Goal: Information Seeking & Learning: Find specific fact

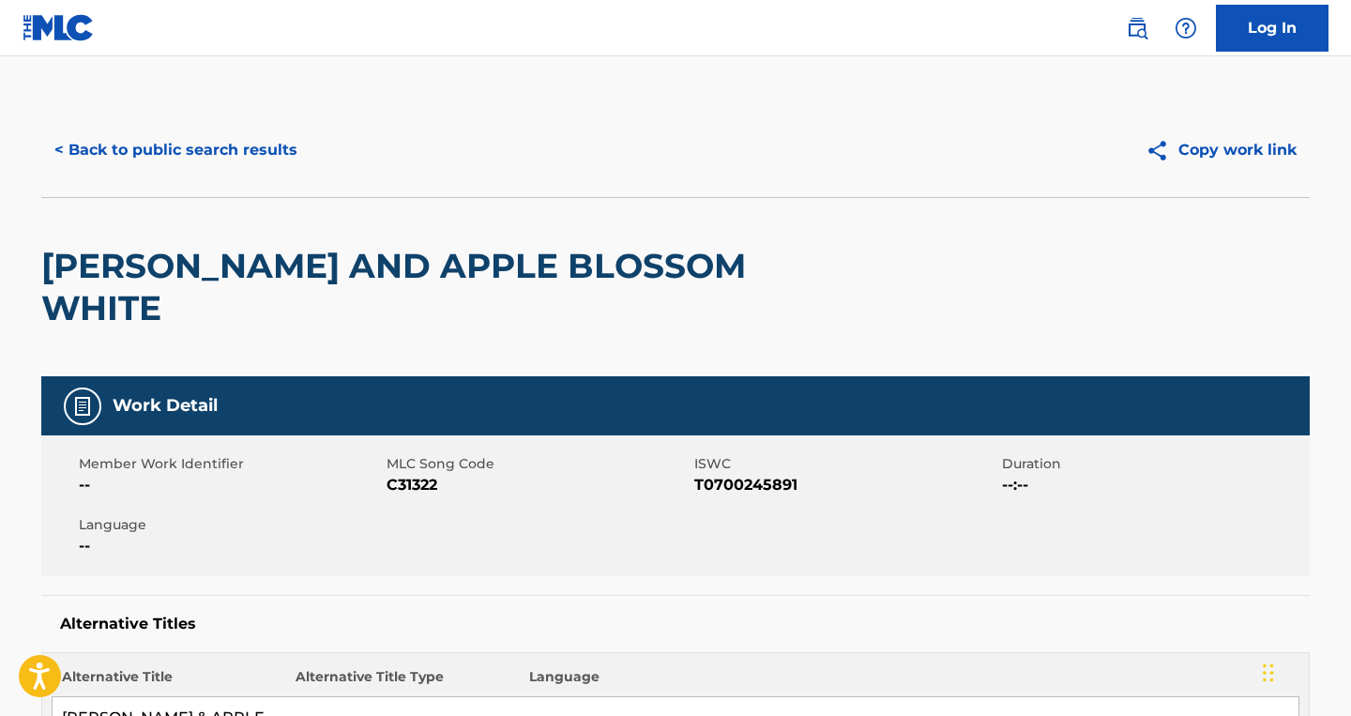
click at [422, 487] on span "C31322" at bounding box center [538, 485] width 303 height 23
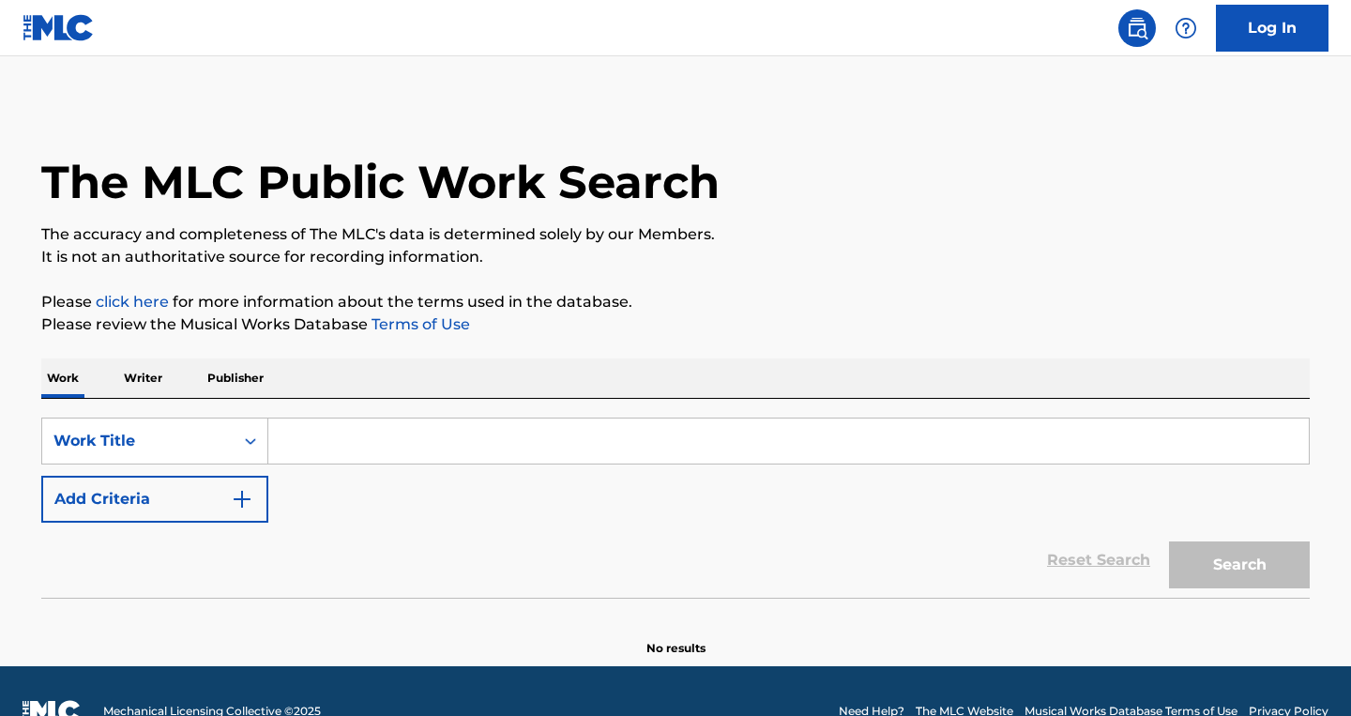
click at [175, 448] on div "Work Title" at bounding box center [137, 441] width 191 height 36
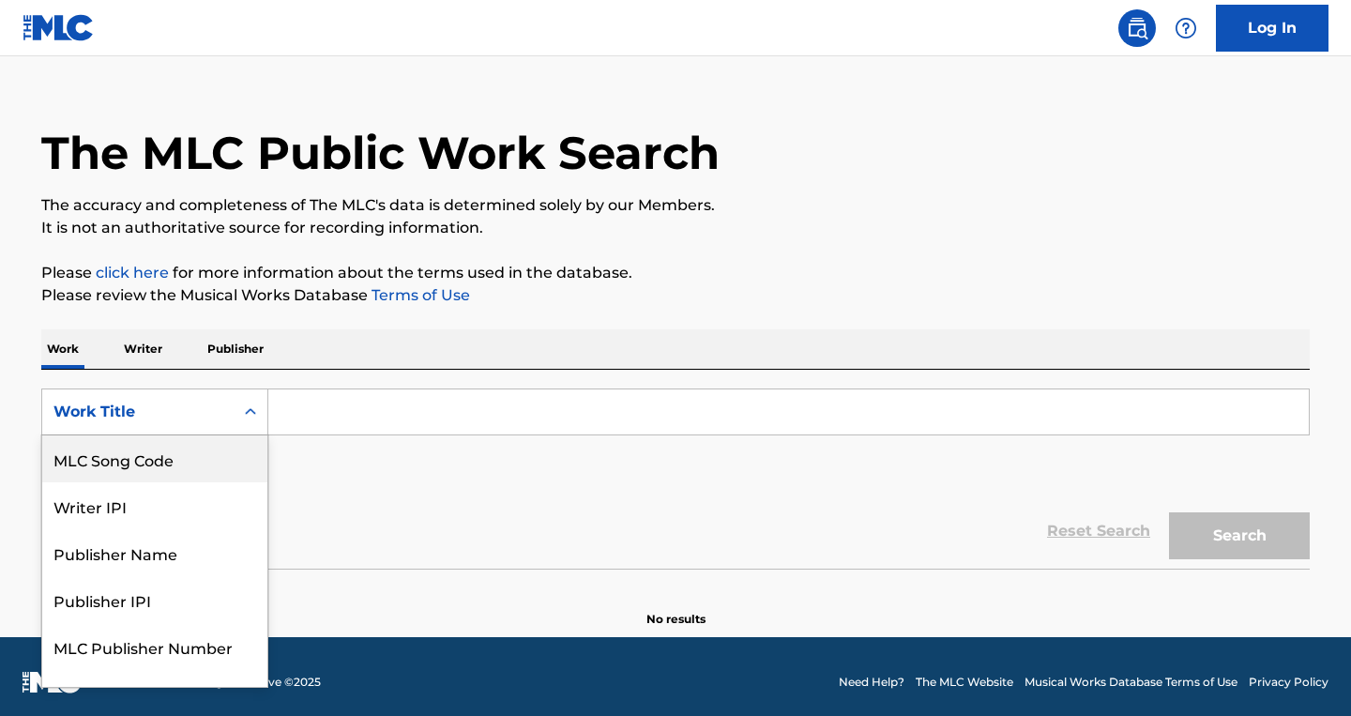
scroll to position [31, 0]
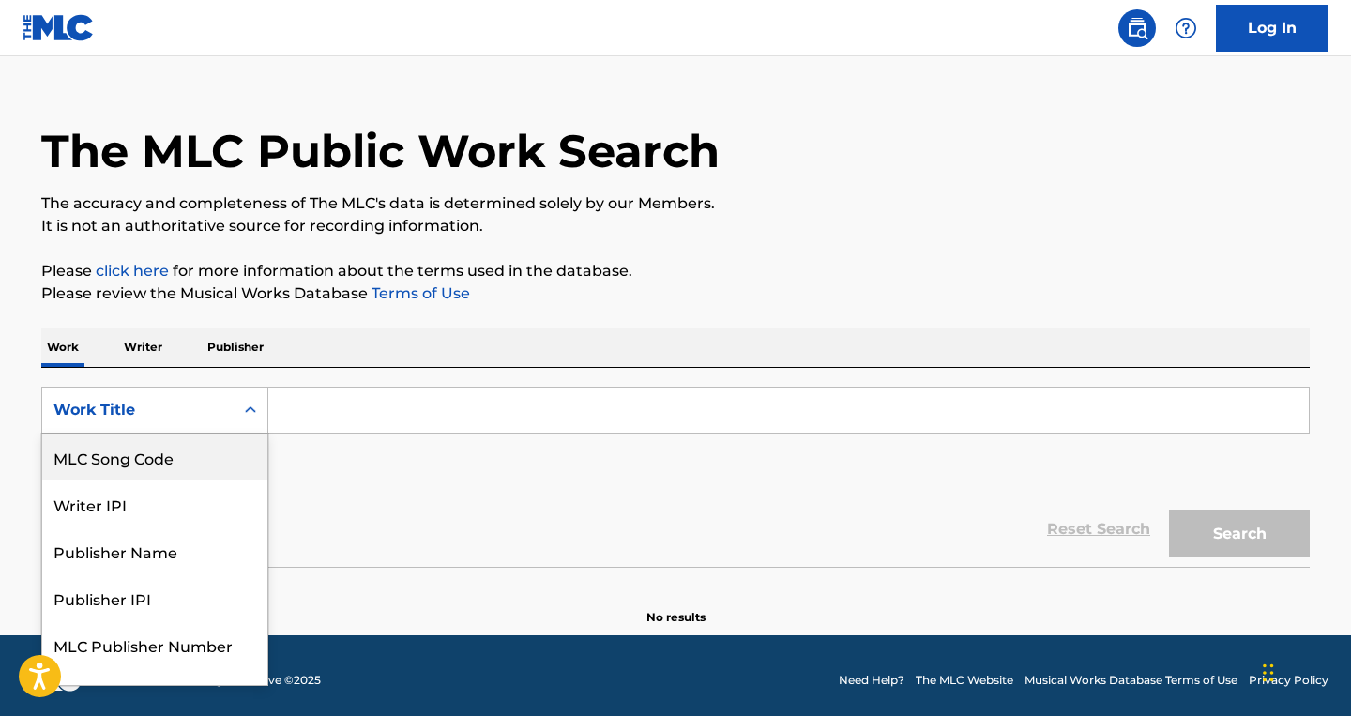
click at [163, 450] on div "MLC Song Code" at bounding box center [154, 456] width 225 height 47
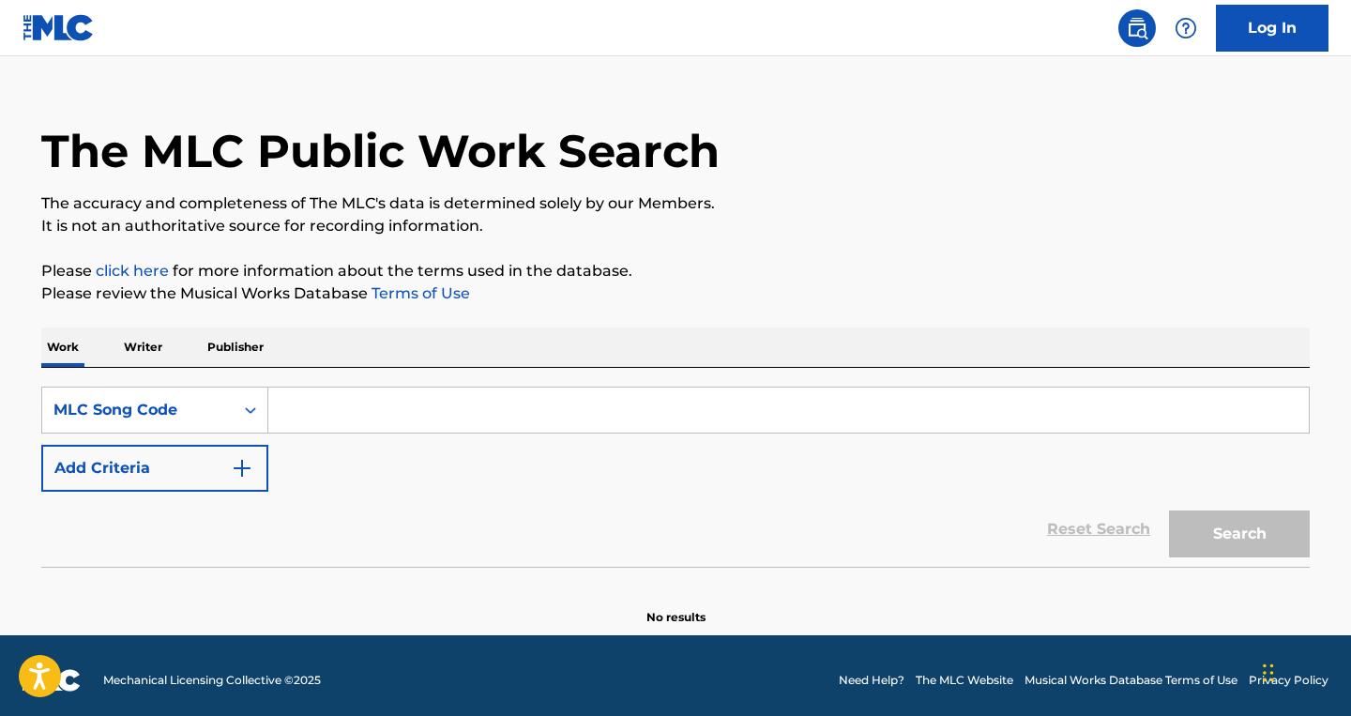
click at [340, 406] on input "Search Form" at bounding box center [788, 409] width 1040 height 45
paste input "064MUH"
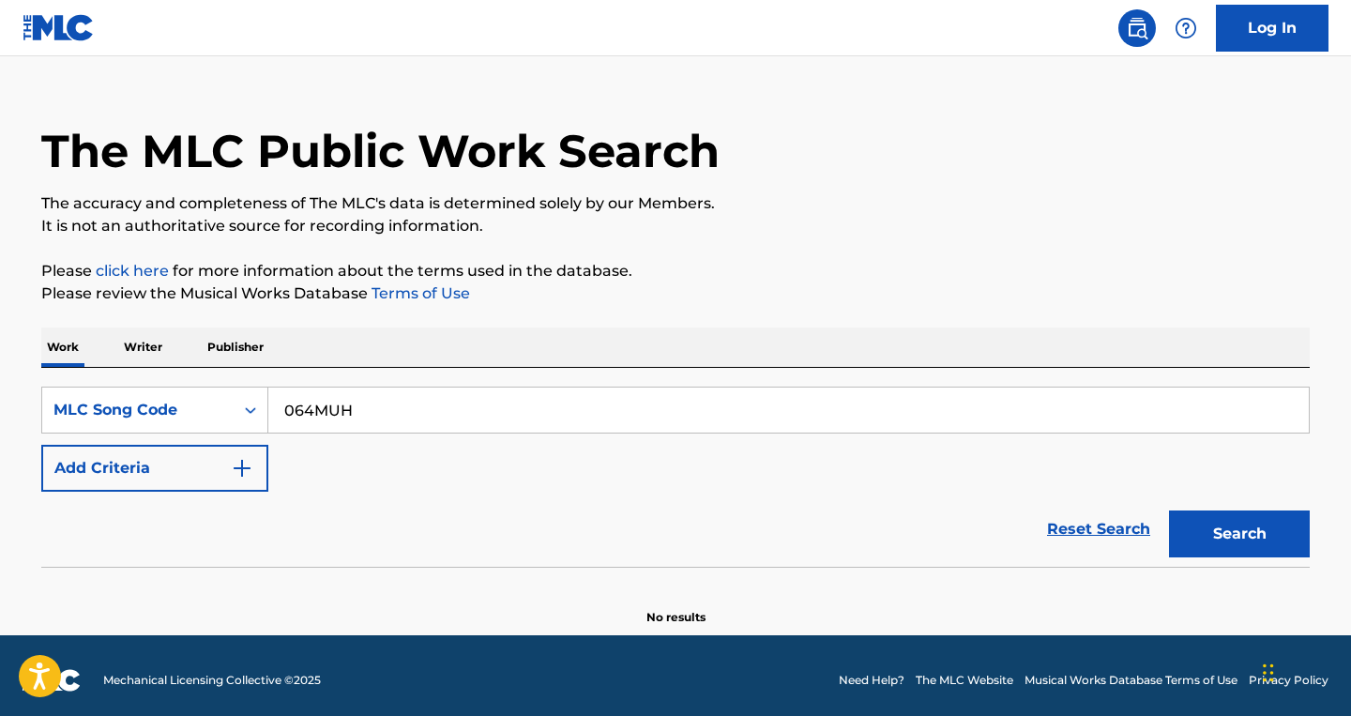
type input "064MUH"
click at [1169, 510] on button "Search" at bounding box center [1239, 533] width 141 height 47
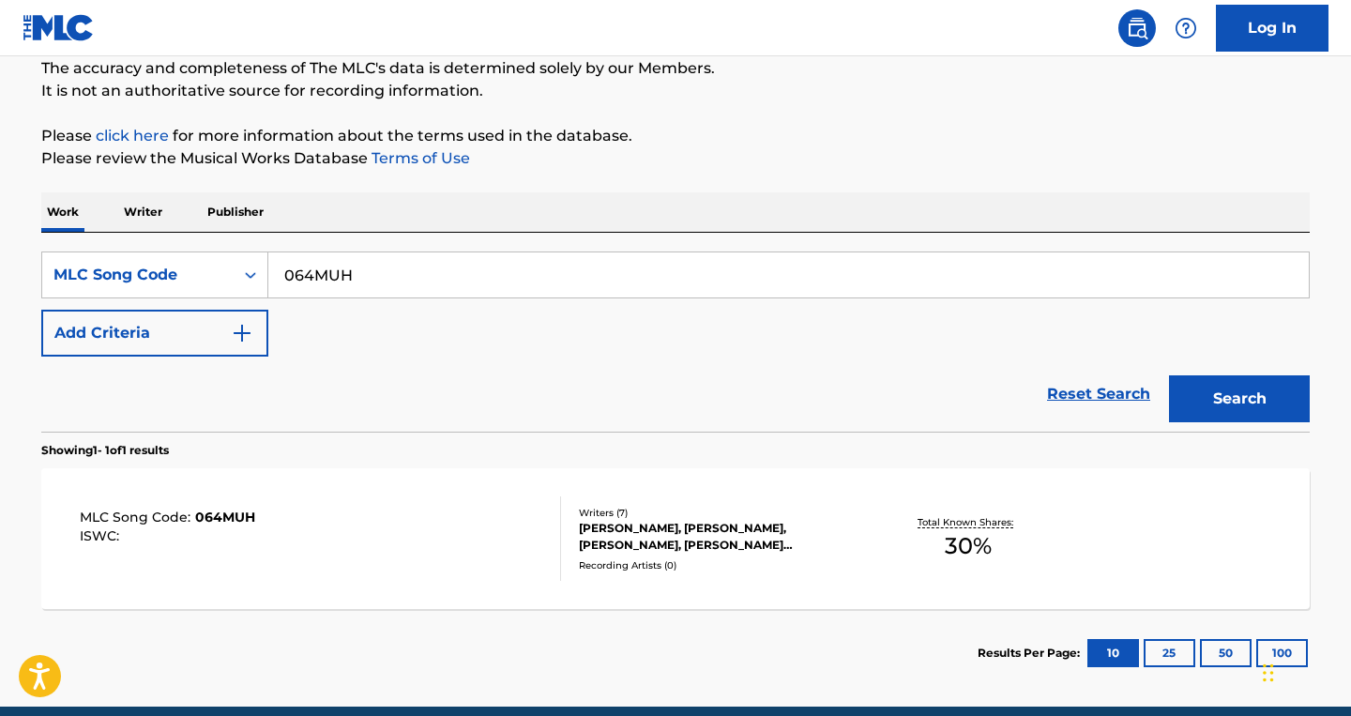
scroll to position [167, 0]
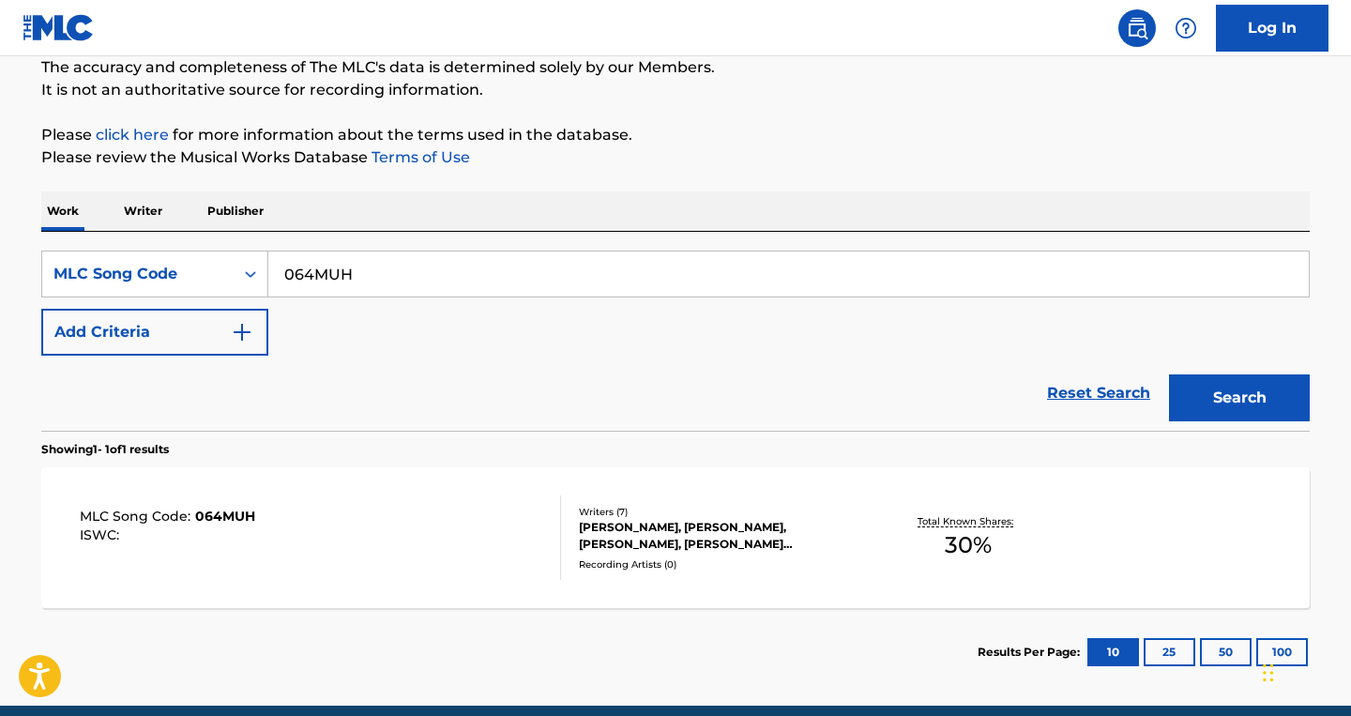
click at [616, 521] on div "DIDRIK THULIN, SONDRE ALVESTAD, KETIL JANSEN, ULRIK DENIZOU LUND, JAKOB BJORN H…" at bounding box center [720, 536] width 283 height 34
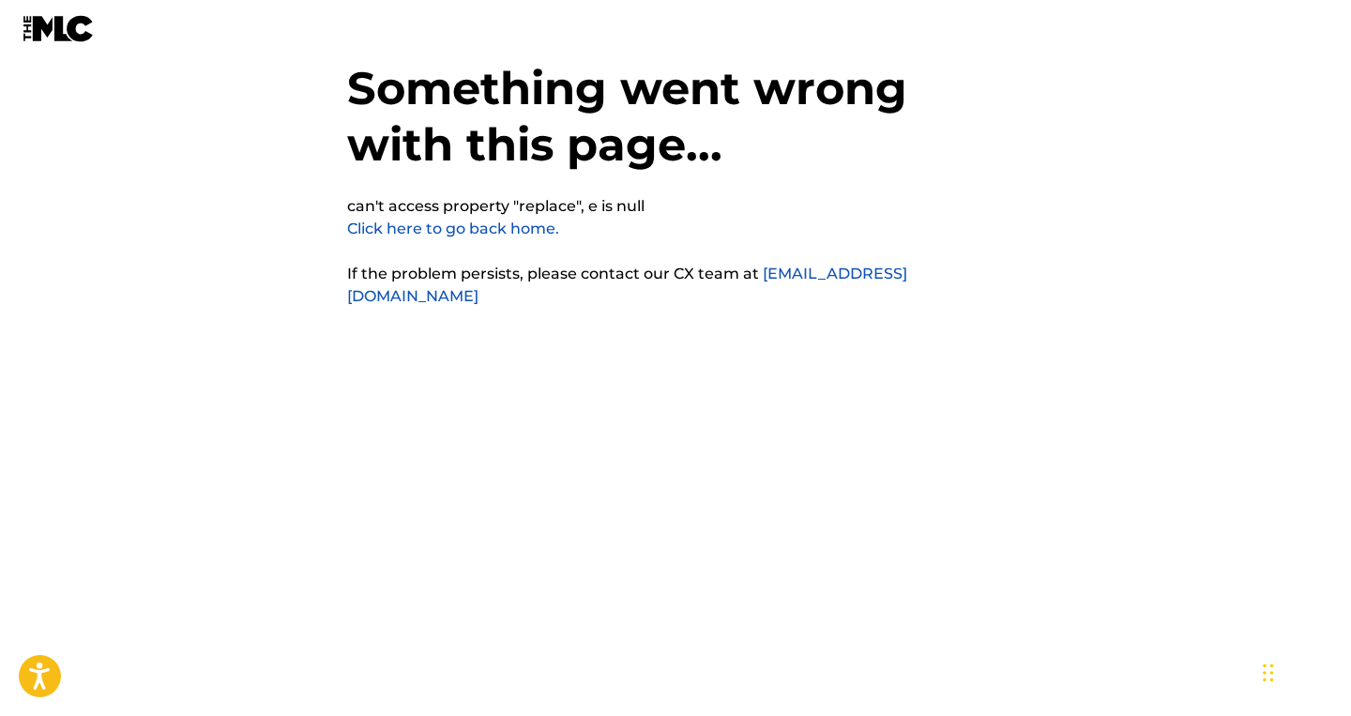
scroll to position [47, 0]
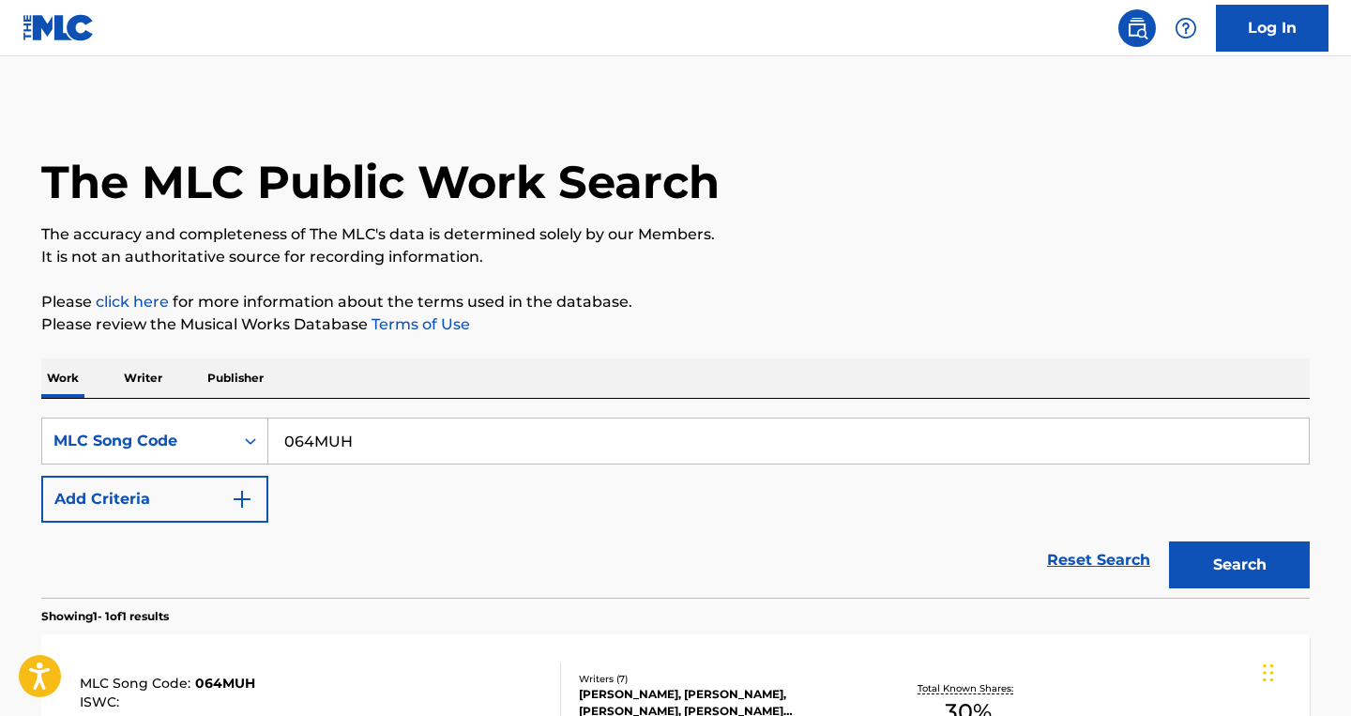
click at [394, 441] on input "064MUH" at bounding box center [788, 440] width 1040 height 45
click at [1239, 557] on button "Search" at bounding box center [1239, 564] width 141 height 47
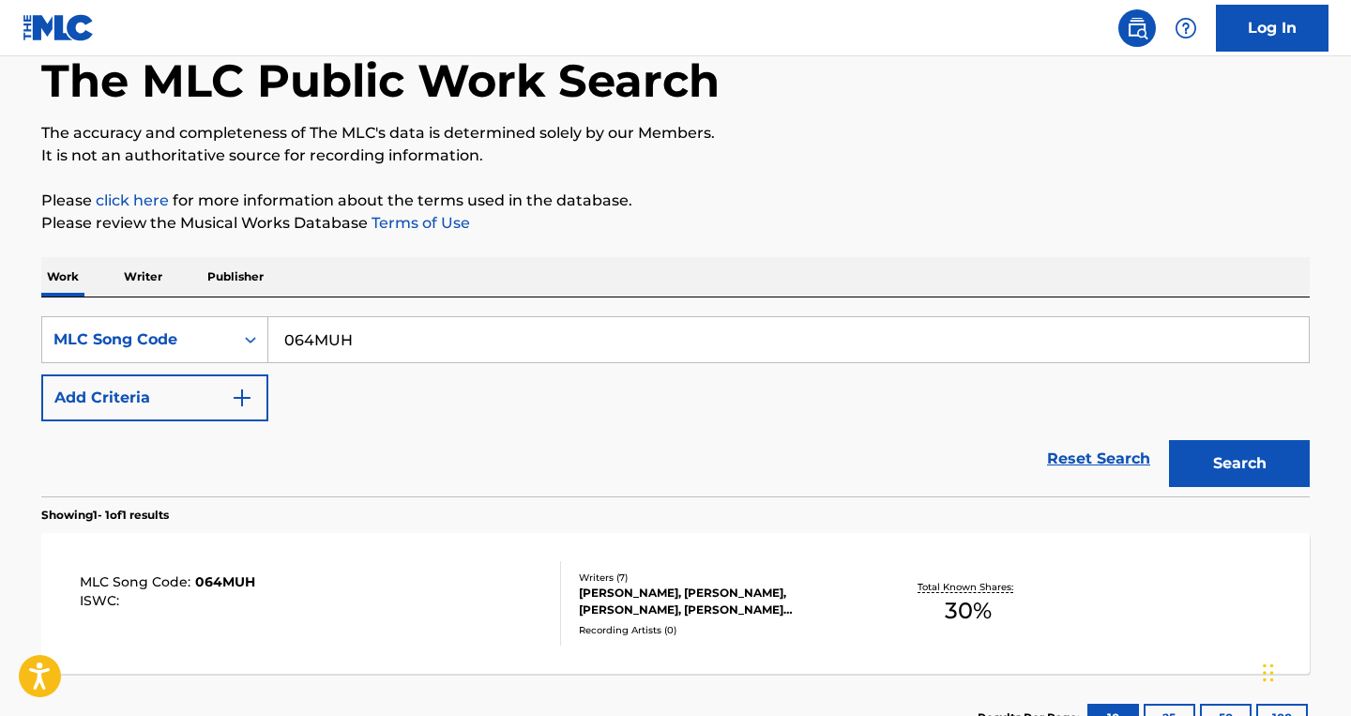
scroll to position [247, 0]
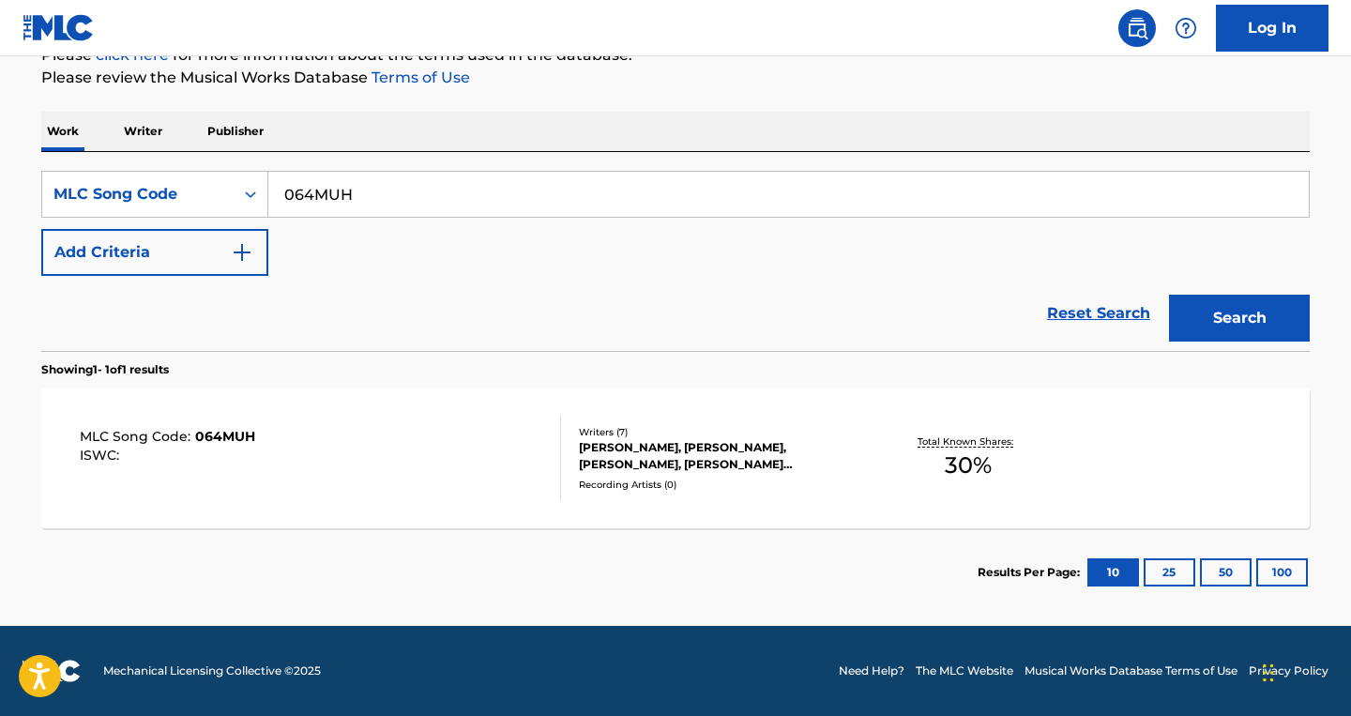
click at [1101, 465] on div "MLC Song Code : 064MUH ISWC : Writers ( 7 ) DIDRIK THULIN, SONDRE ALVESTAD, KET…" at bounding box center [675, 457] width 1268 height 141
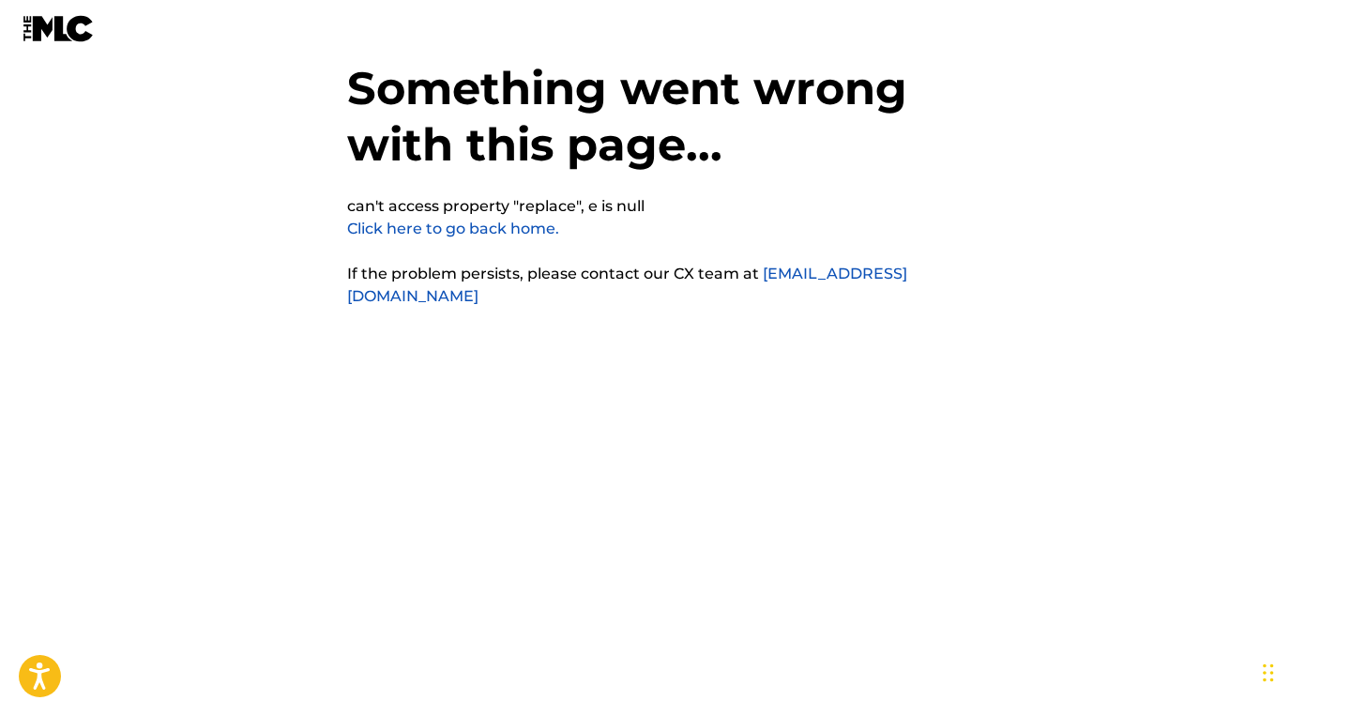
scroll to position [47, 0]
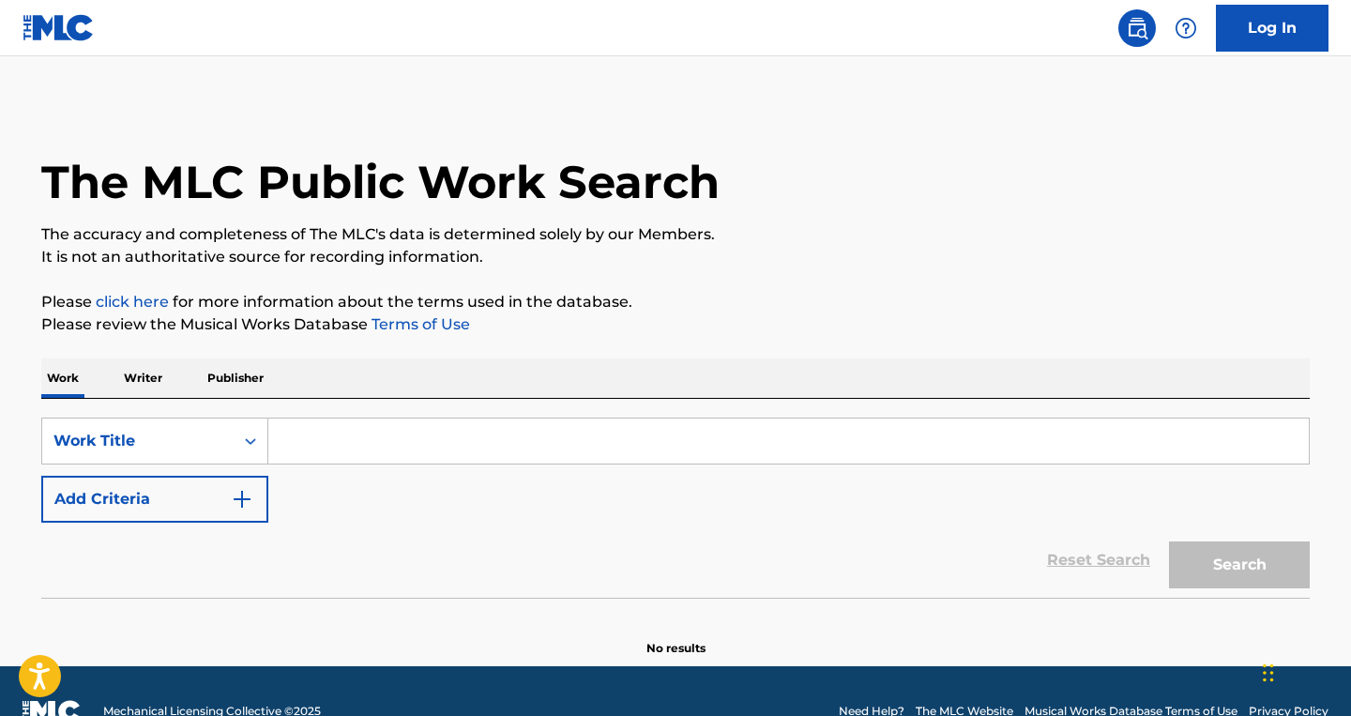
click at [343, 444] on input "Search Form" at bounding box center [788, 440] width 1040 height 45
paste input "Stjerner Oppi Taket"
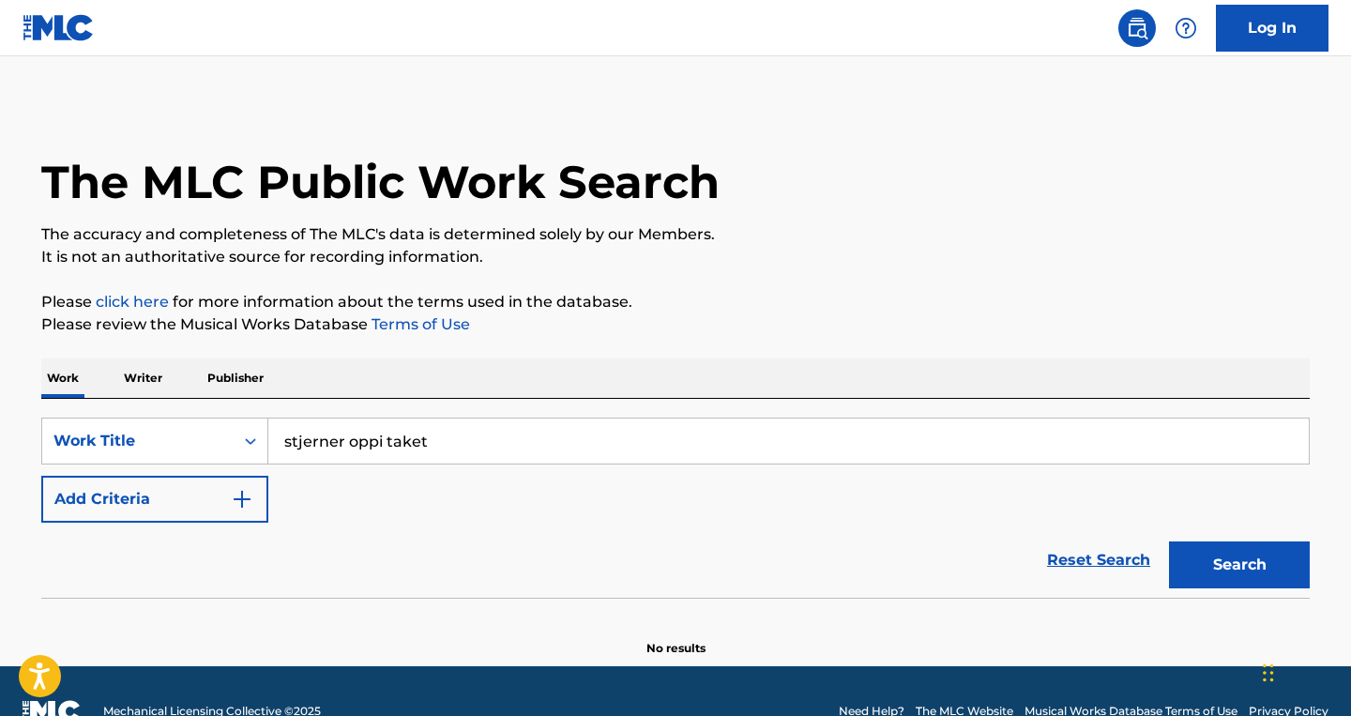
type input "stjerner oppi taket"
click at [1225, 560] on button "Search" at bounding box center [1239, 564] width 141 height 47
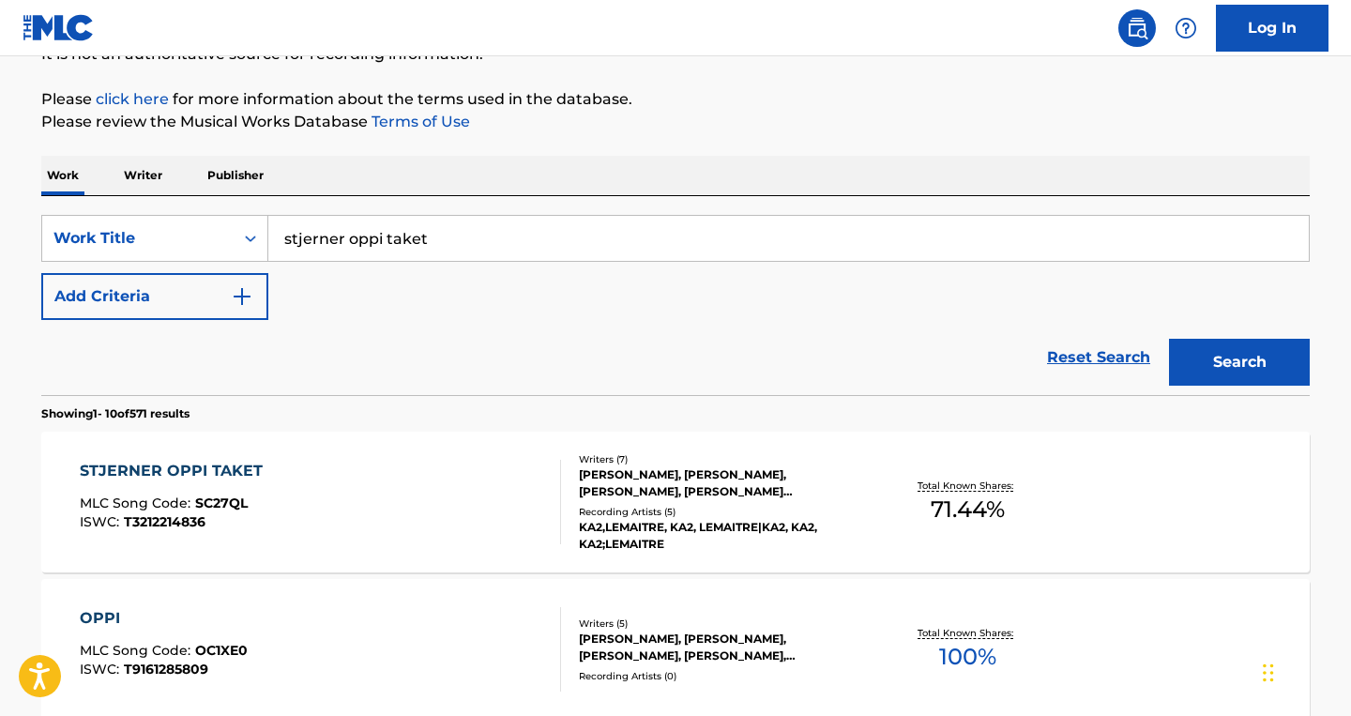
scroll to position [204, 0]
click at [422, 514] on div "STJERNER OPPI TAKET MLC Song Code : SC27QL ISWC : T3212214836" at bounding box center [321, 501] width 482 height 84
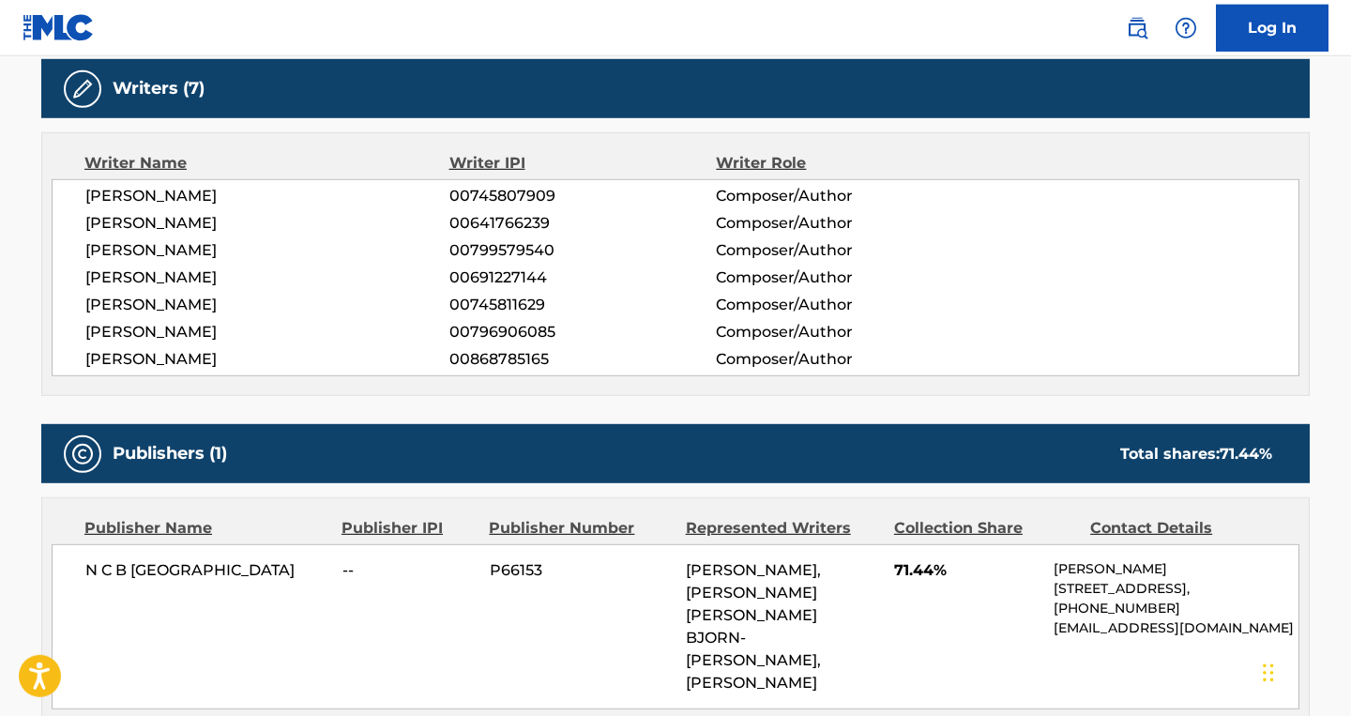
scroll to position [93, 0]
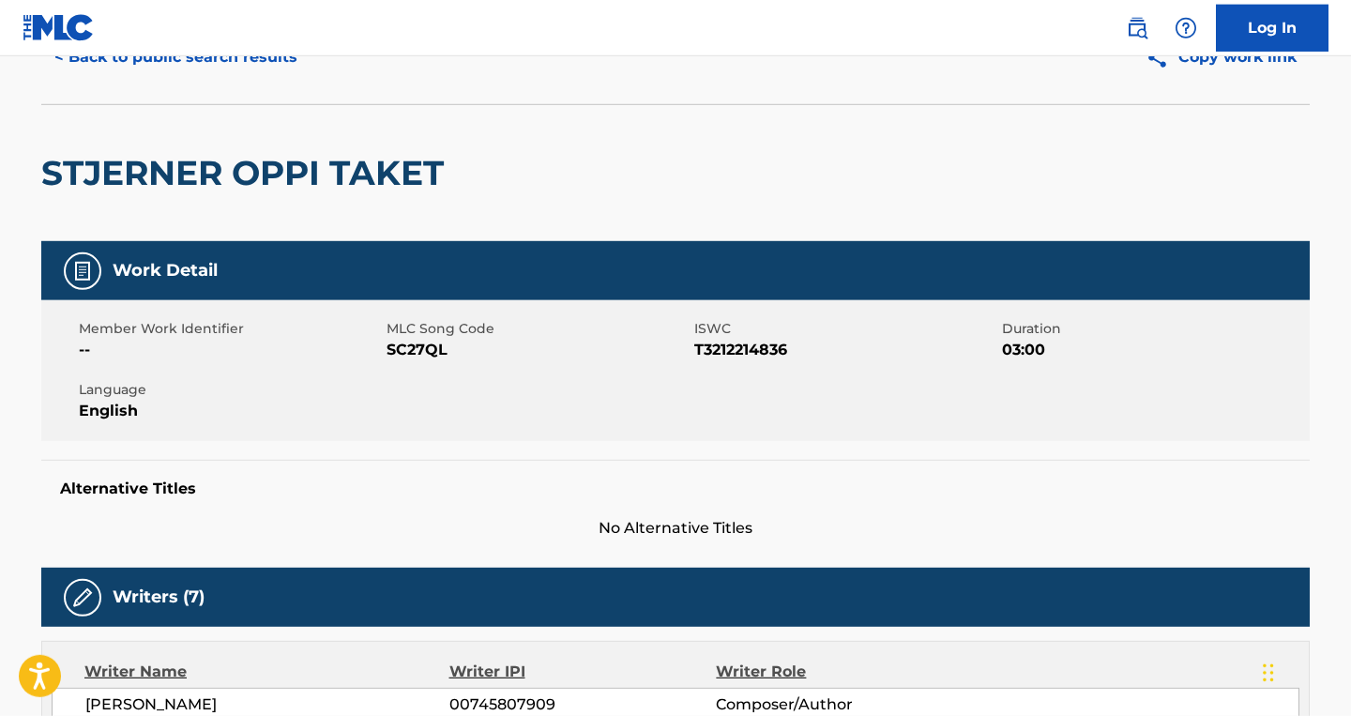
click at [417, 345] on span "SC27QL" at bounding box center [538, 350] width 303 height 23
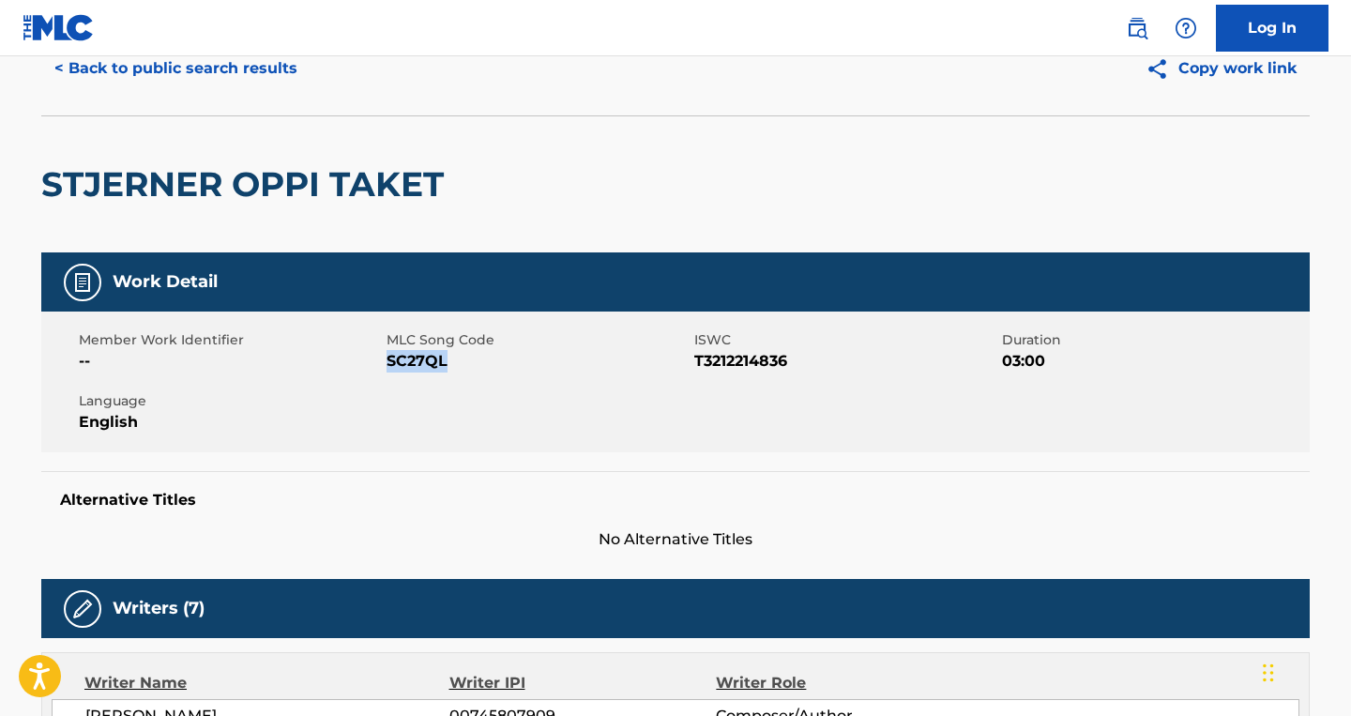
scroll to position [0, 0]
